Goal: Information Seeking & Learning: Learn about a topic

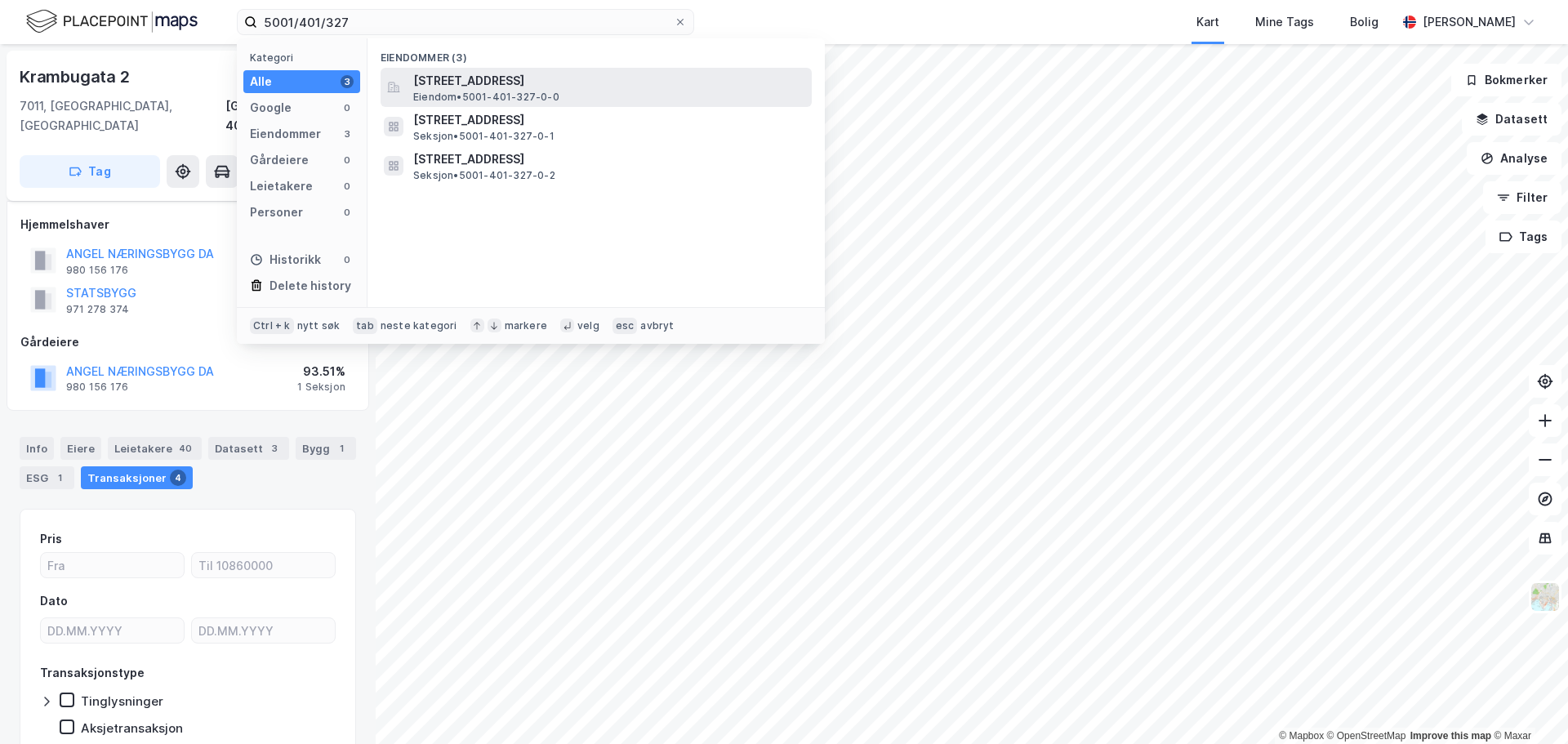
drag, startPoint x: 0, startPoint y: 0, endPoint x: 455, endPoint y: 79, distance: 461.8
click at [455, 79] on span "[STREET_ADDRESS]" at bounding box center [610, 81] width 392 height 20
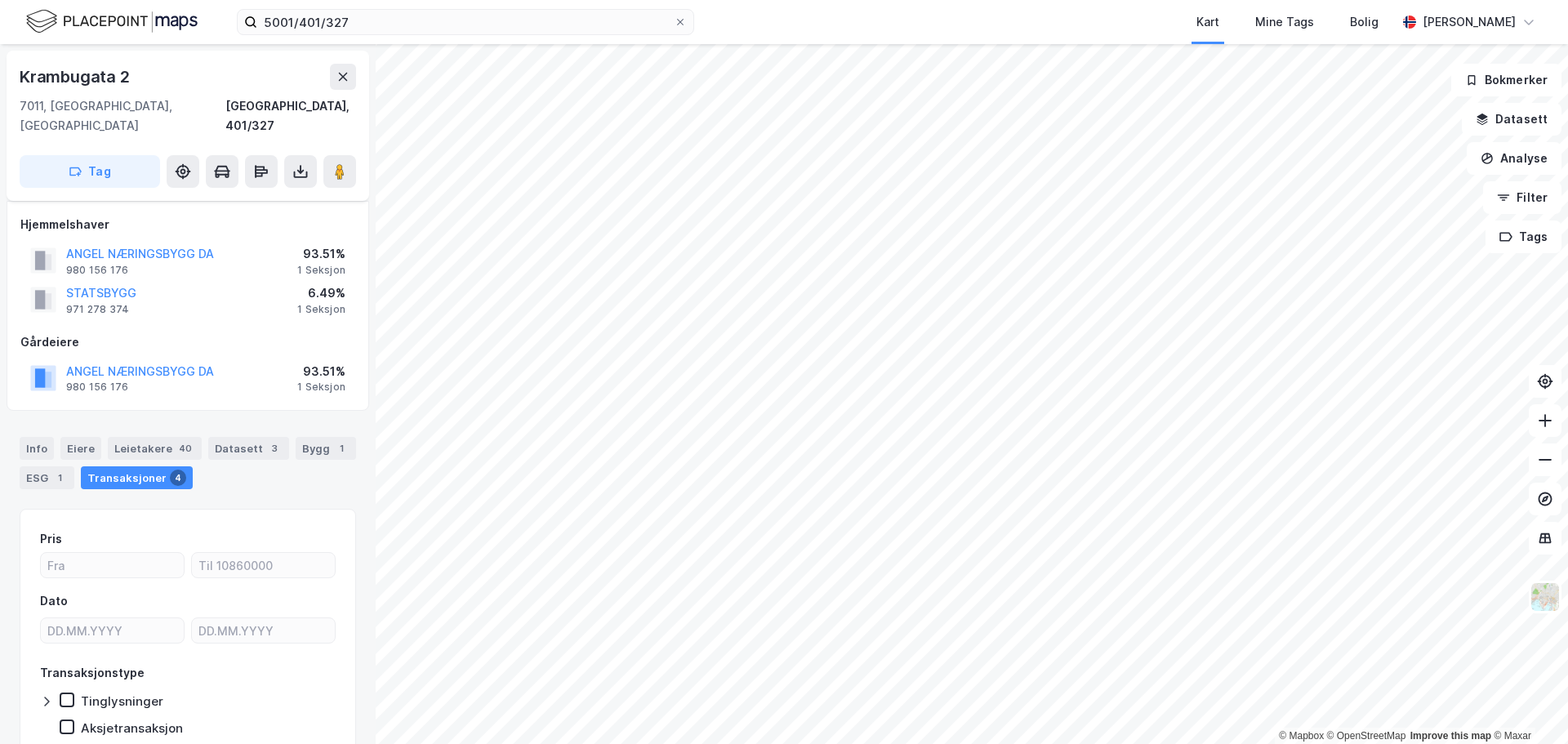
scroll to position [13, 0]
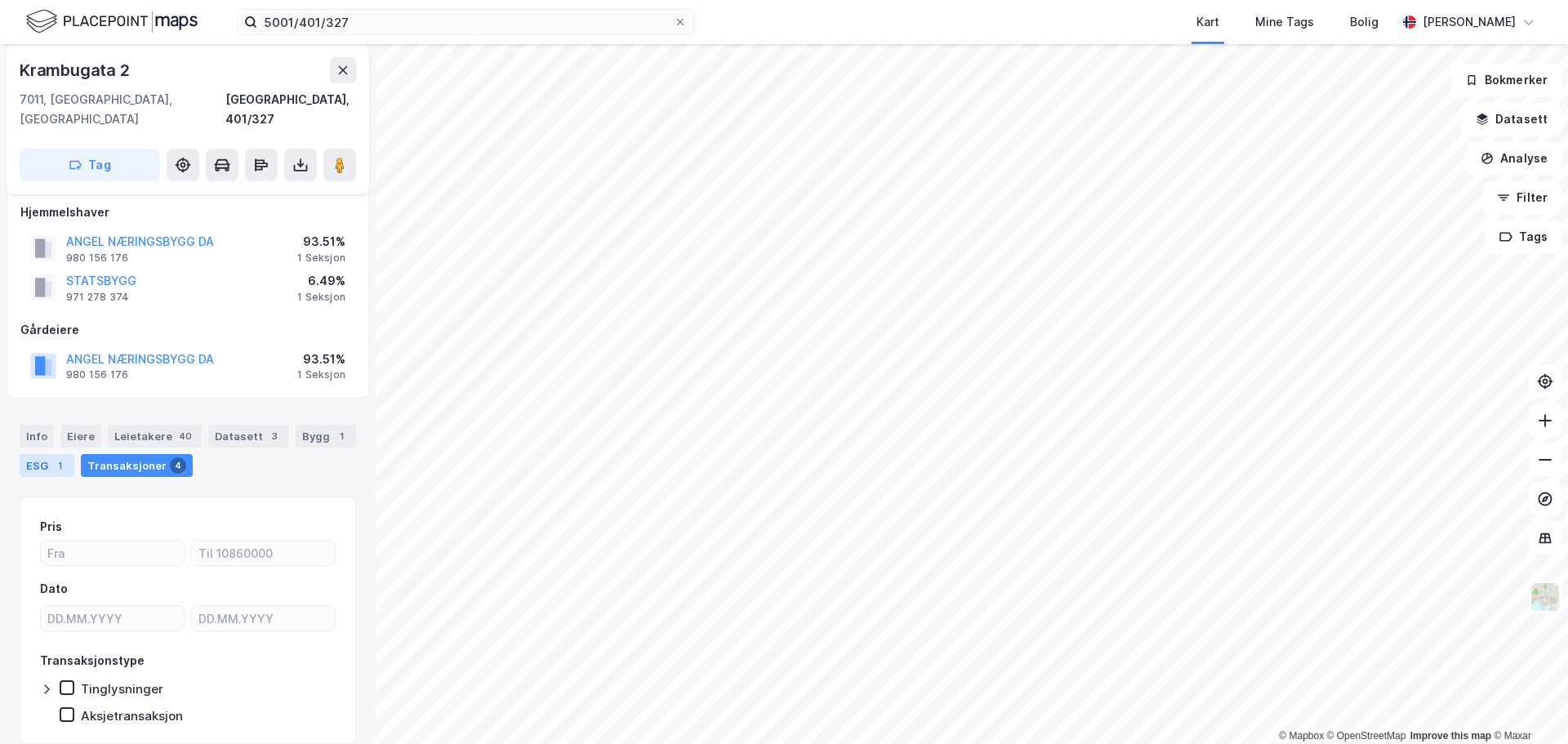
click at [32, 454] on div "ESG 1" at bounding box center [47, 466] width 55 height 23
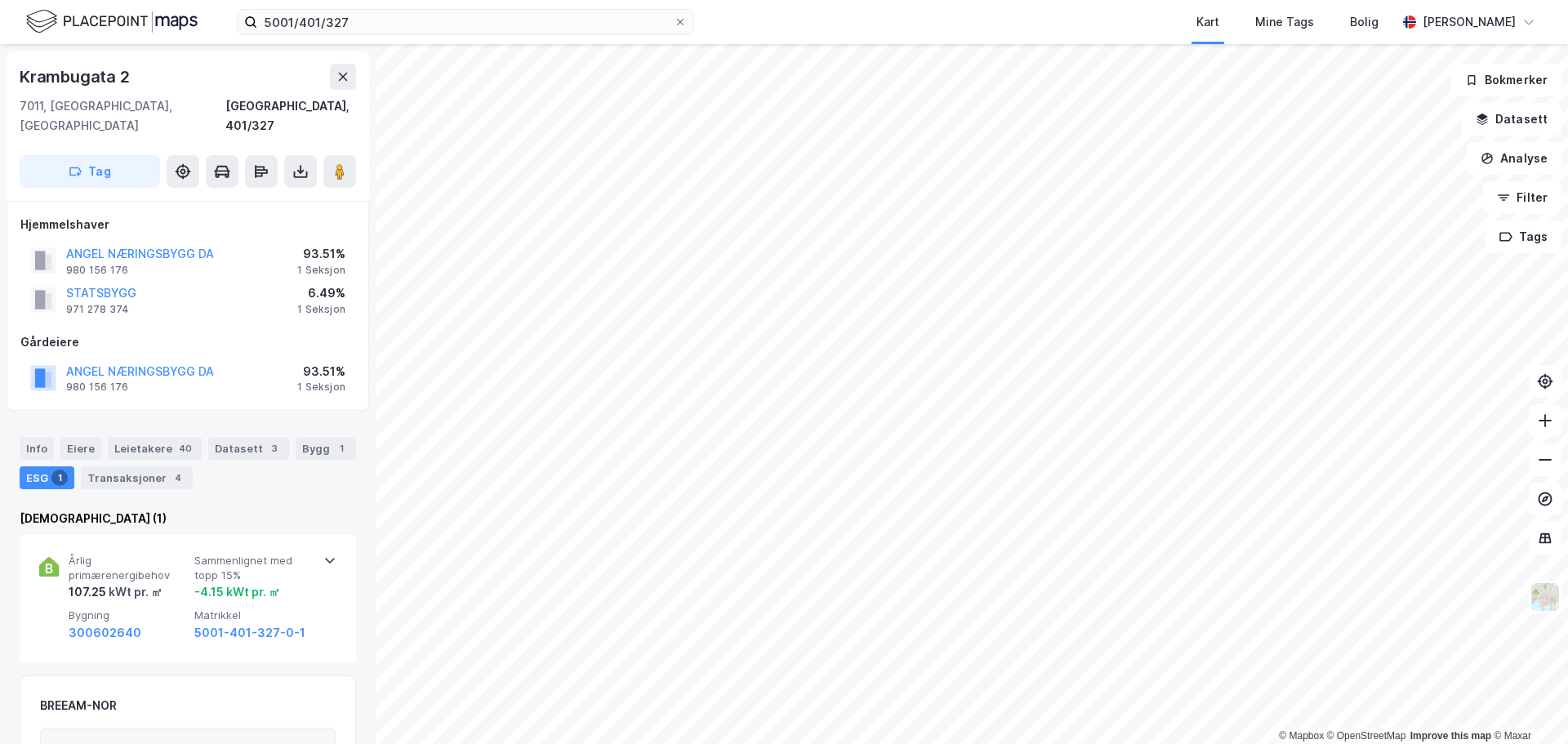
click at [434, 41] on div "5001/401/327 Kart Mine Tags Bolig [PERSON_NAME]" at bounding box center [784, 21] width 1568 height 44
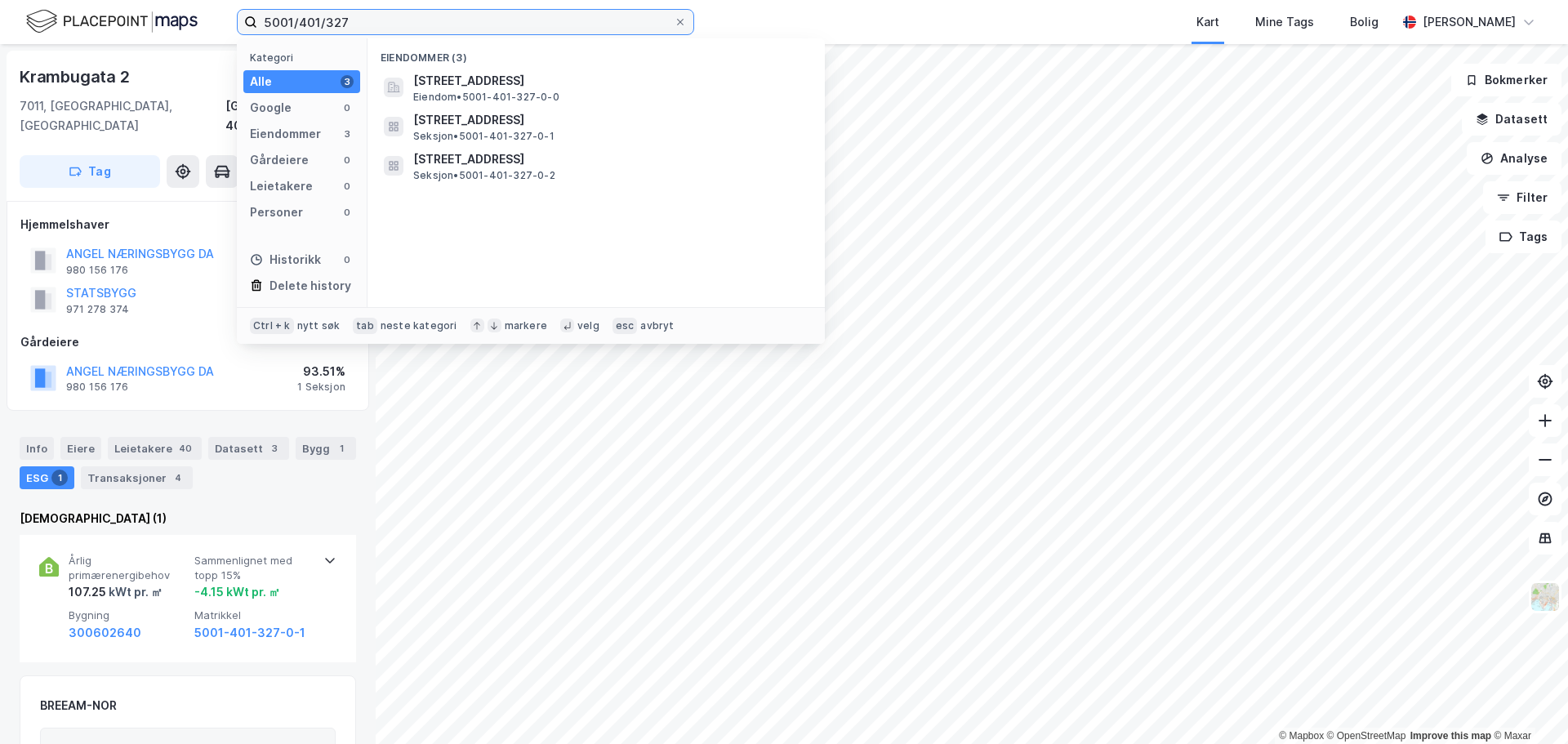
drag, startPoint x: 425, startPoint y: 27, endPoint x: 0, endPoint y: -11, distance: 426.7
click at [0, 0] on html "5001/401/327 Kategori Alle 3 Google 0 Eiendommer 3 Gårdeiere 0 Leietakere 0 Per…" at bounding box center [784, 372] width 1568 height 744
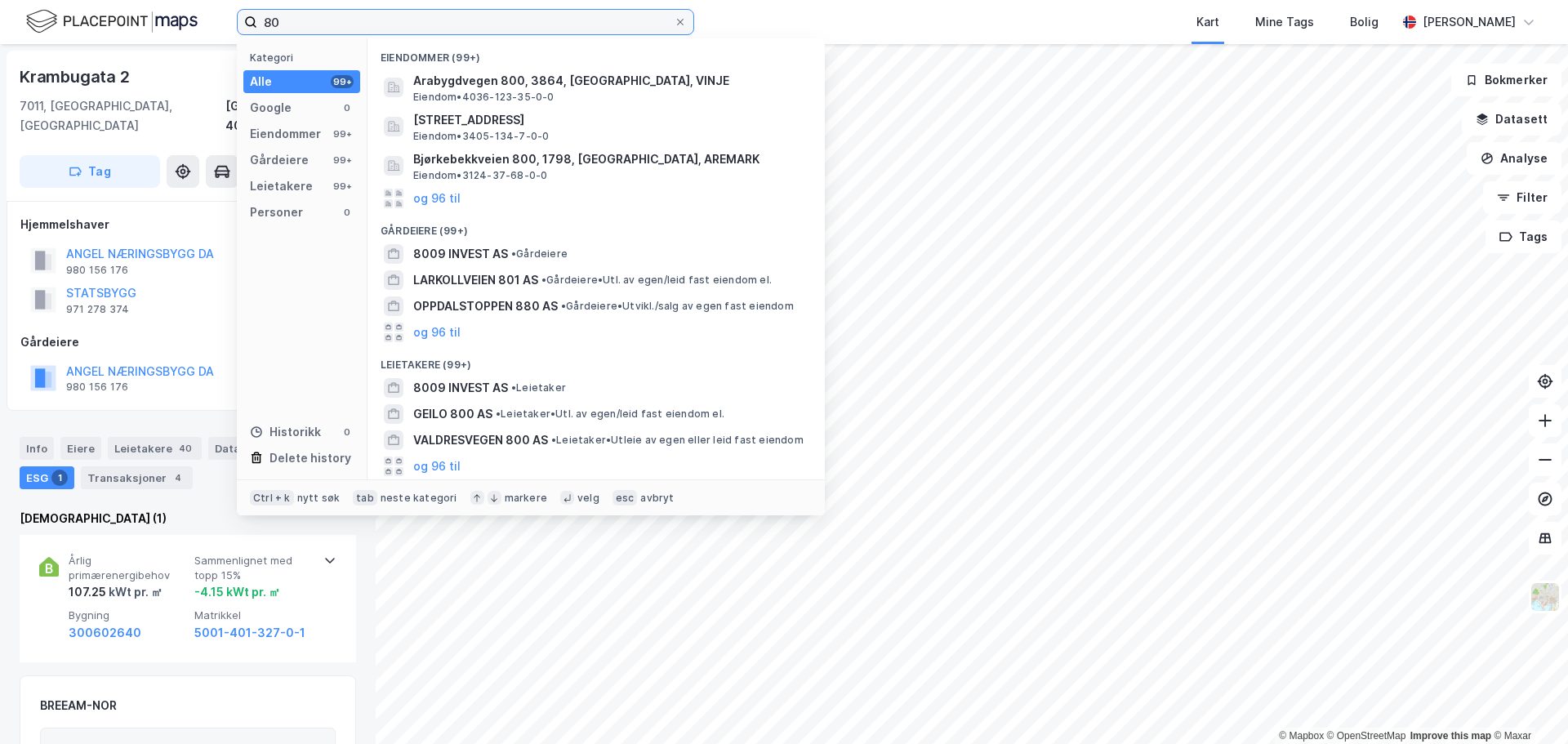
type input "8"
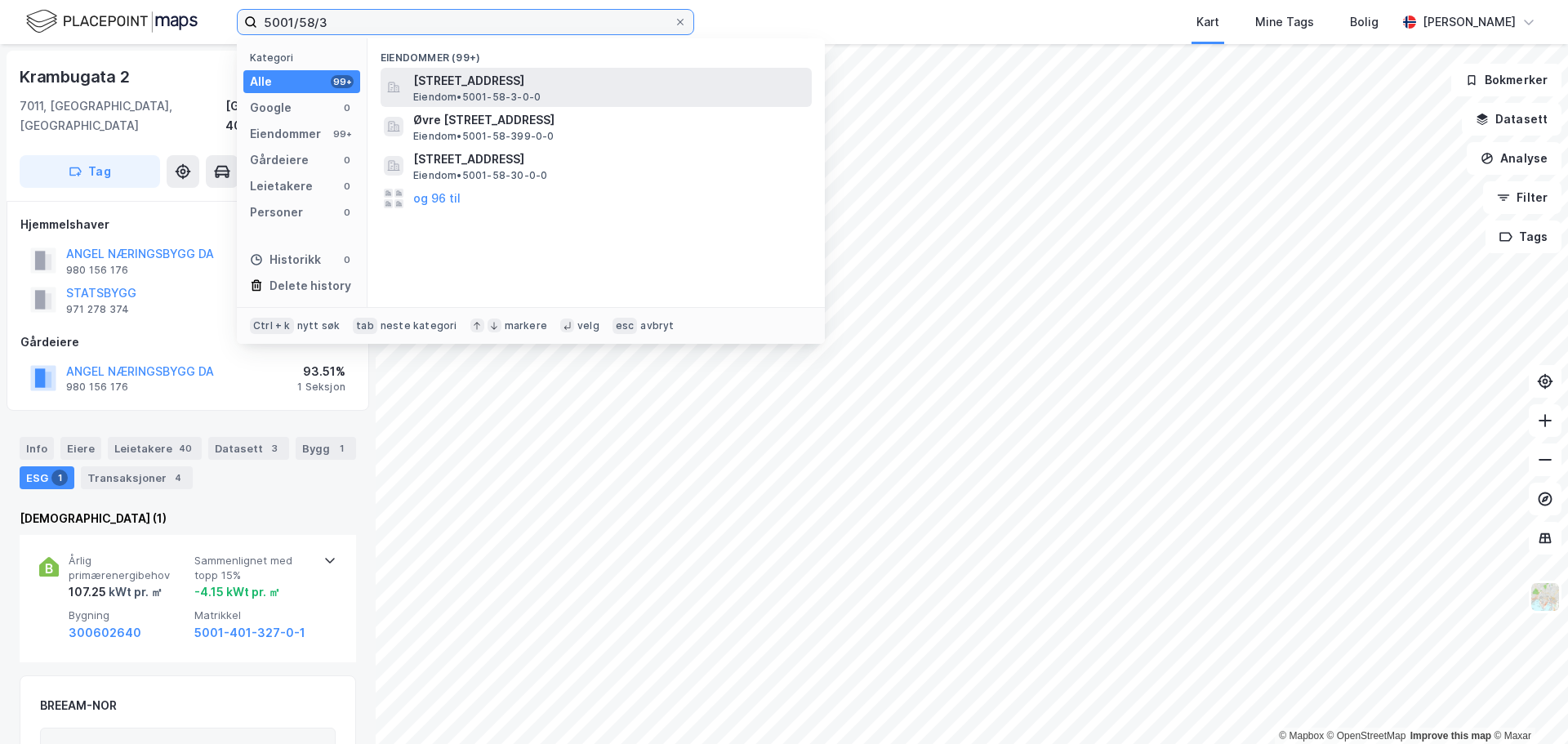
type input "5001/58/3"
click at [640, 81] on span "[STREET_ADDRESS]" at bounding box center [610, 81] width 392 height 20
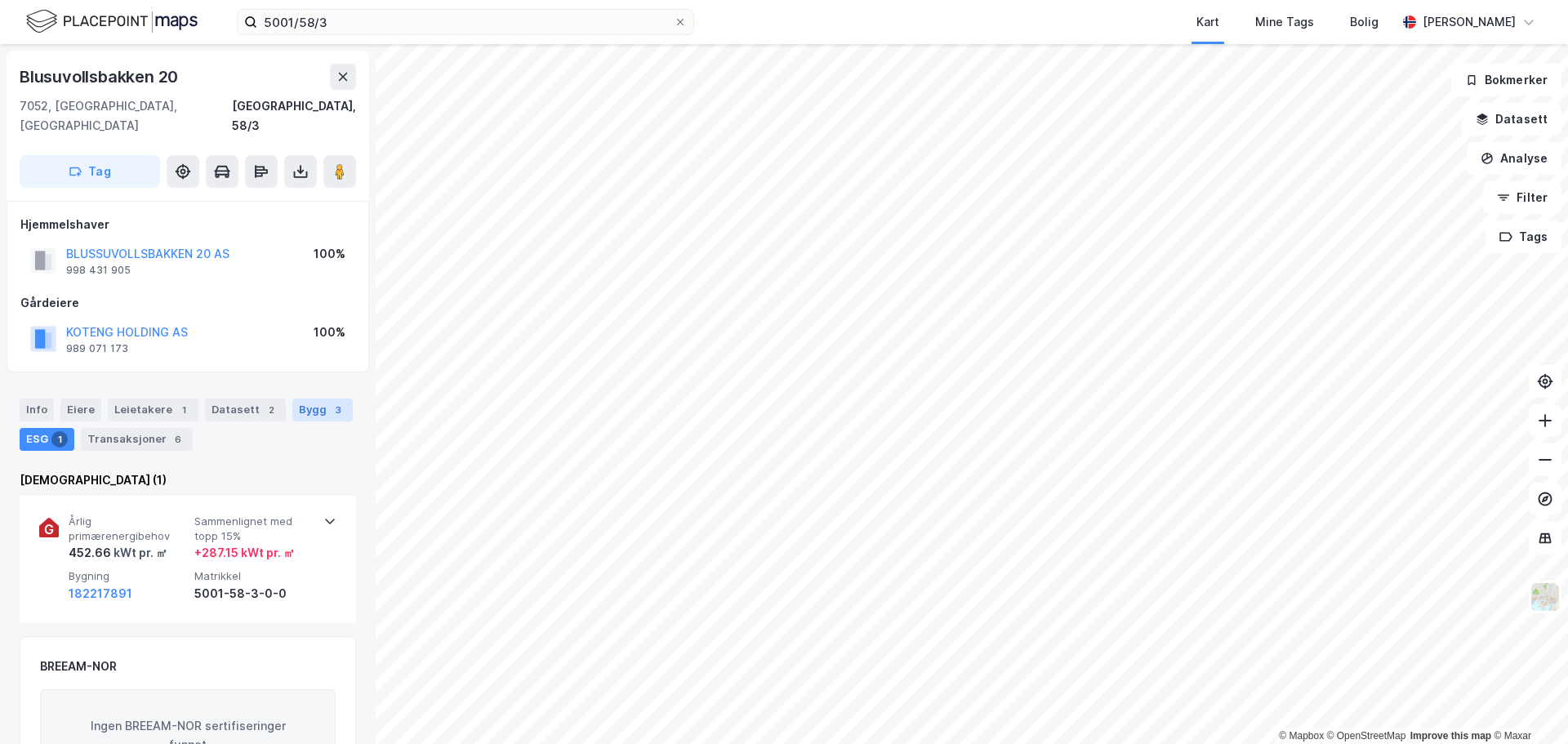
click at [312, 398] on div "Bygg 3" at bounding box center [323, 410] width 61 height 23
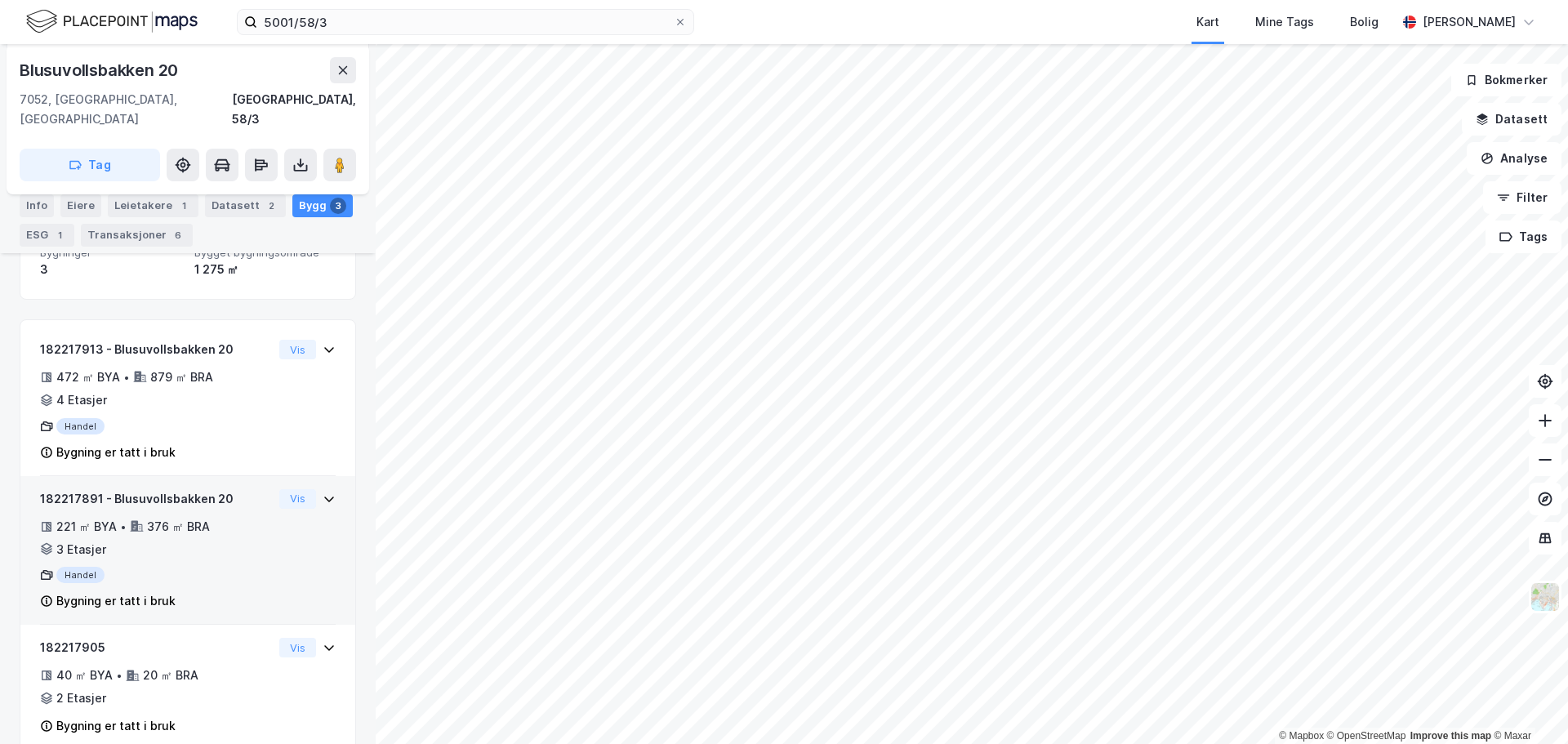
scroll to position [257, 0]
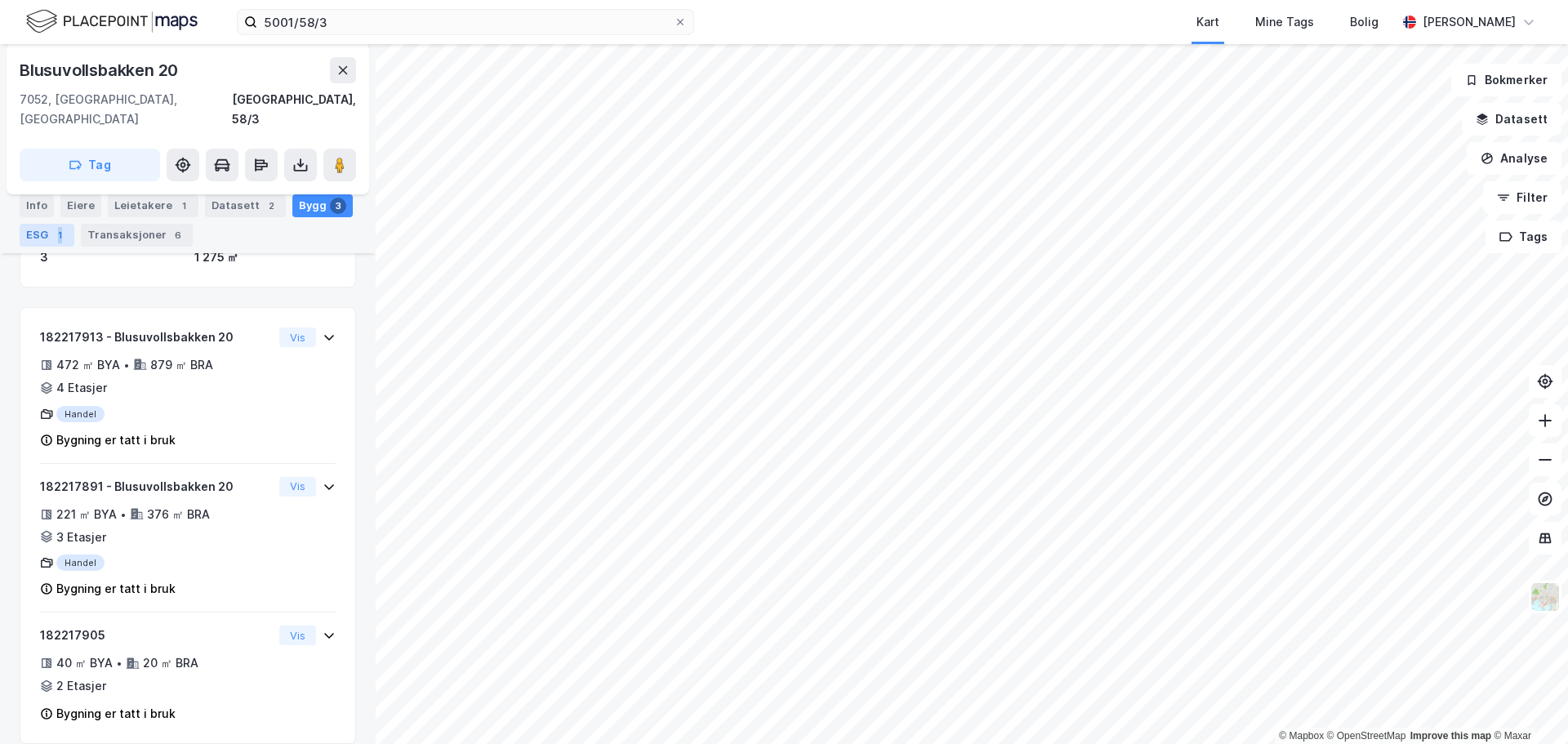
click at [59, 233] on div "1" at bounding box center [59, 235] width 16 height 16
